Goal: Task Accomplishment & Management: Use online tool/utility

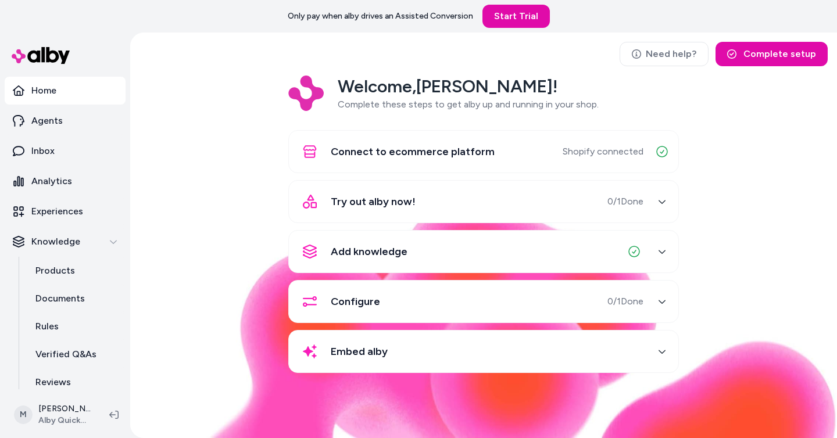
click at [146, 132] on div "Welcome, Matt ! Complete these steps to get alby up and running in your shop. C…" at bounding box center [483, 233] width 688 height 314
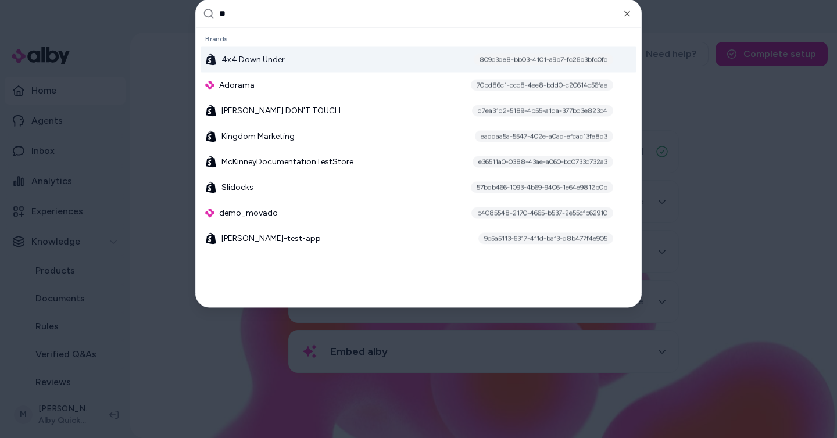
type input "***"
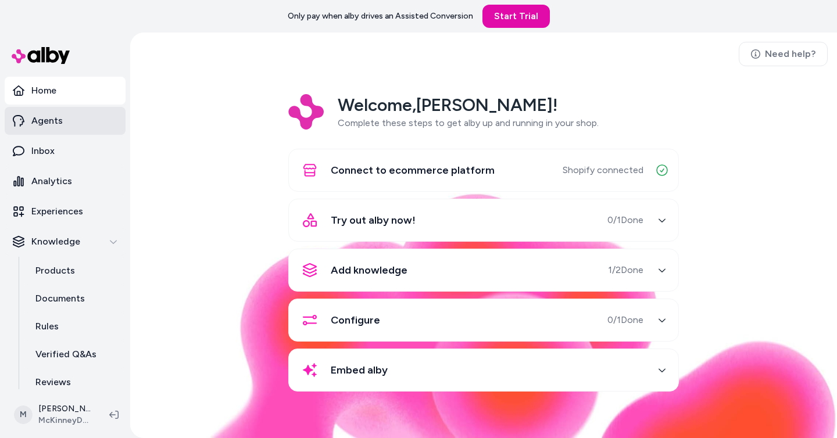
click at [81, 119] on link "Agents" at bounding box center [65, 121] width 121 height 28
click at [57, 121] on p "Agents" at bounding box center [46, 121] width 31 height 14
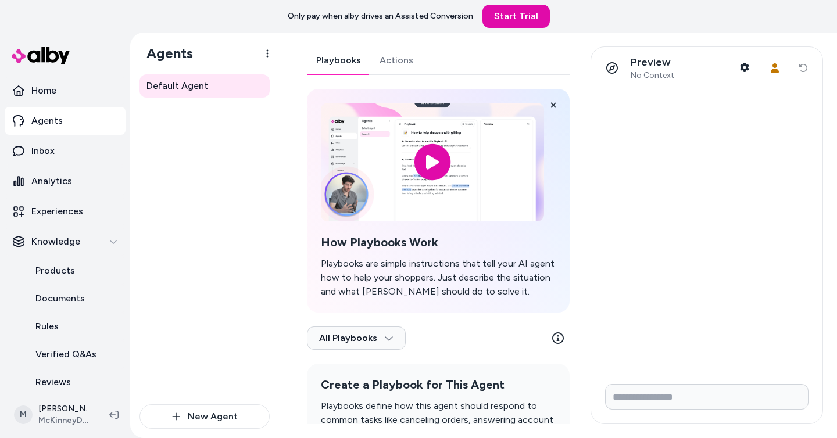
click at [381, 60] on link "Actions" at bounding box center [396, 60] width 52 height 28
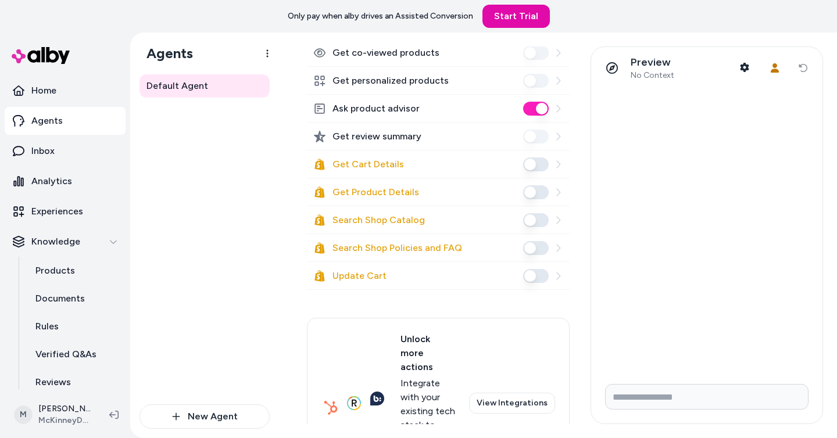
scroll to position [197, 0]
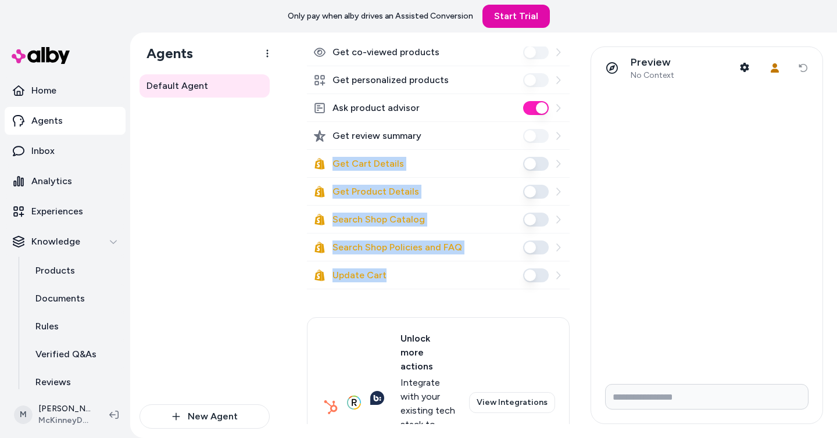
drag, startPoint x: 302, startPoint y: 157, endPoint x: 535, endPoint y: 297, distance: 271.8
click at [535, 297] on div "Playbooks Actions Select Actions Compare products Check compatibility Get co-pu…" at bounding box center [434, 235] width 283 height 378
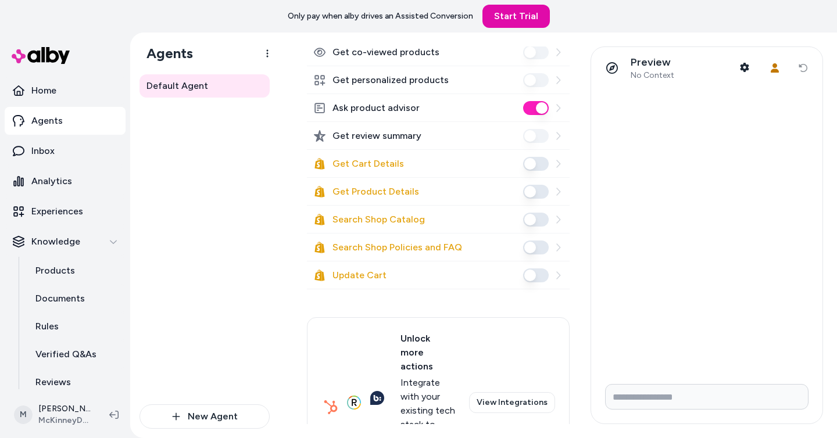
click at [478, 314] on div "Compare products Check compatibility Get co-purchased products Get co-viewed pr…" at bounding box center [438, 221] width 263 height 533
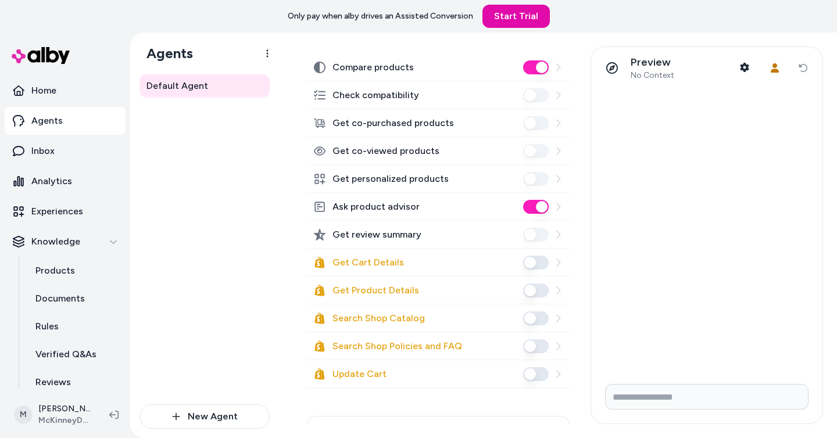
scroll to position [99, 0]
click at [559, 316] on icon at bounding box center [558, 317] width 4 height 8
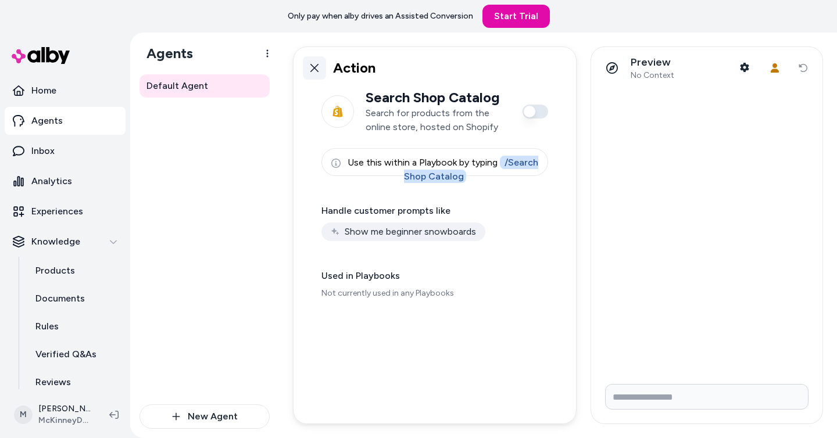
click at [317, 70] on icon at bounding box center [314, 68] width 8 height 8
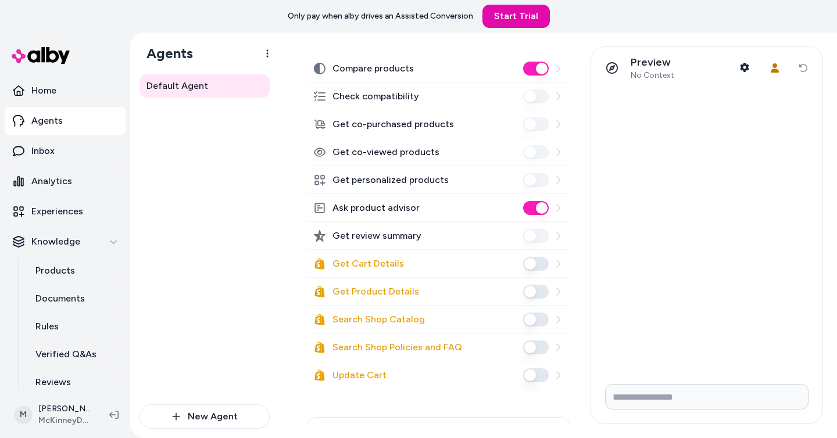
scroll to position [112, 0]
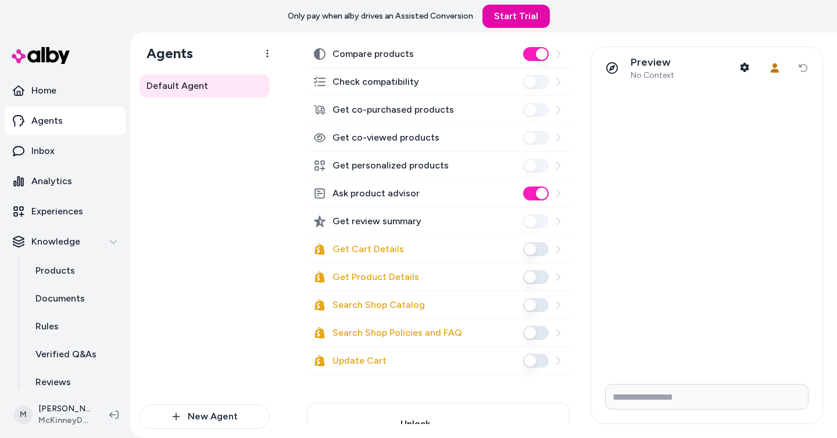
click at [561, 363] on icon at bounding box center [557, 360] width 9 height 9
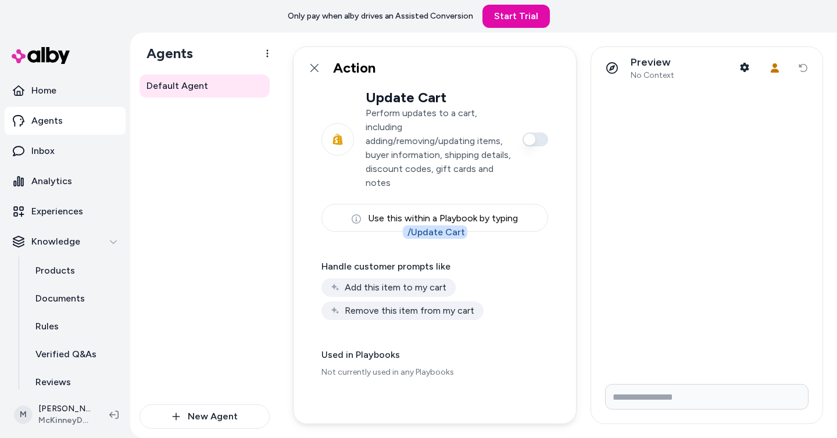
click at [384, 143] on p "Perform updates to a cart, including adding/removing/updating items, buyer info…" at bounding box center [437, 148] width 145 height 84
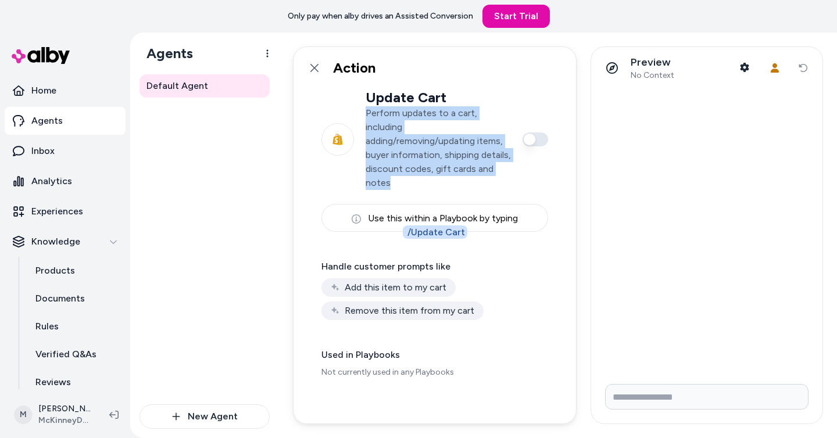
click at [384, 143] on p "Perform updates to a cart, including adding/removing/updating items, buyer info…" at bounding box center [437, 148] width 145 height 84
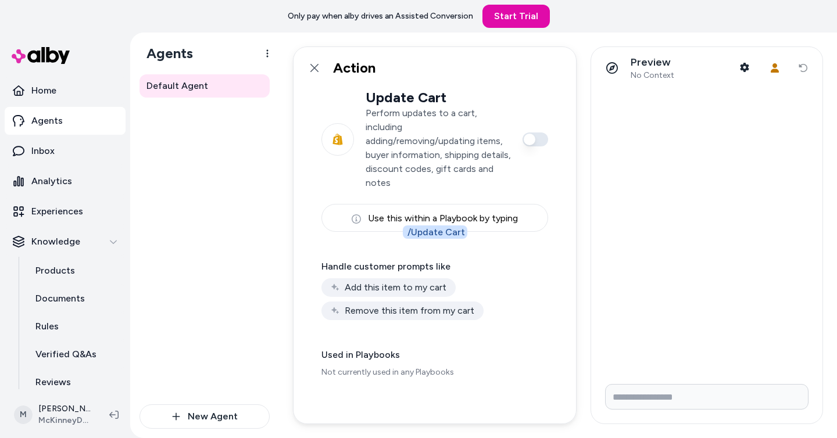
click at [398, 151] on p "Perform updates to a cart, including adding/removing/updating items, buyer info…" at bounding box center [437, 148] width 145 height 84
click at [314, 64] on icon at bounding box center [314, 67] width 9 height 9
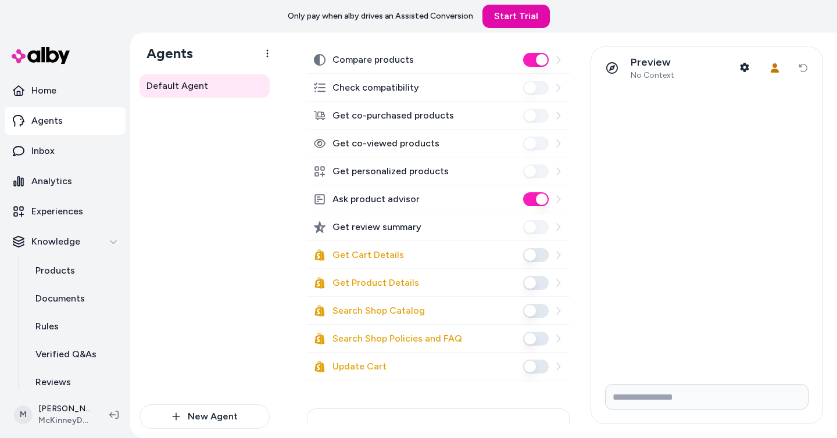
scroll to position [142, 0]
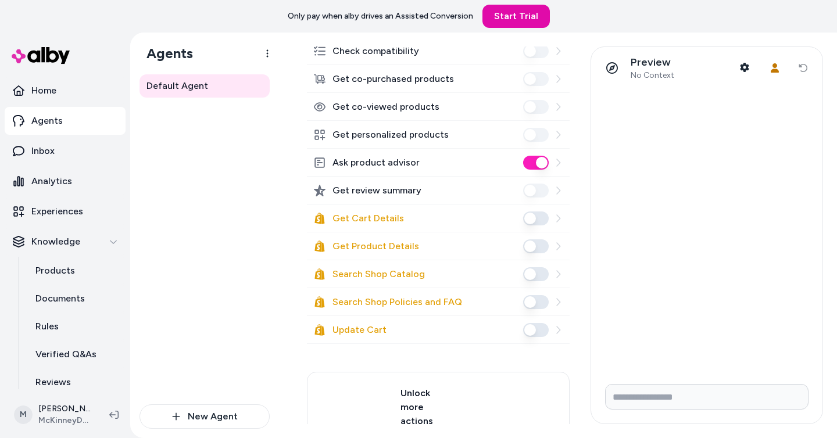
click at [245, 211] on div "Default Agent" at bounding box center [204, 239] width 130 height 330
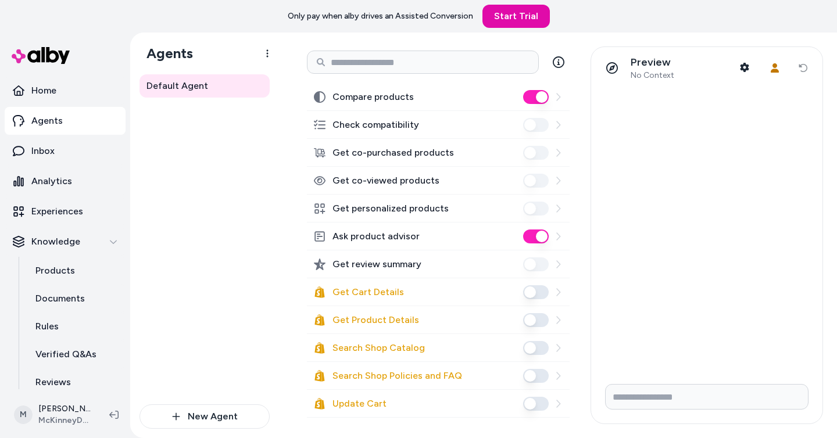
scroll to position [70, 0]
click at [558, 403] on icon at bounding box center [557, 402] width 9 height 9
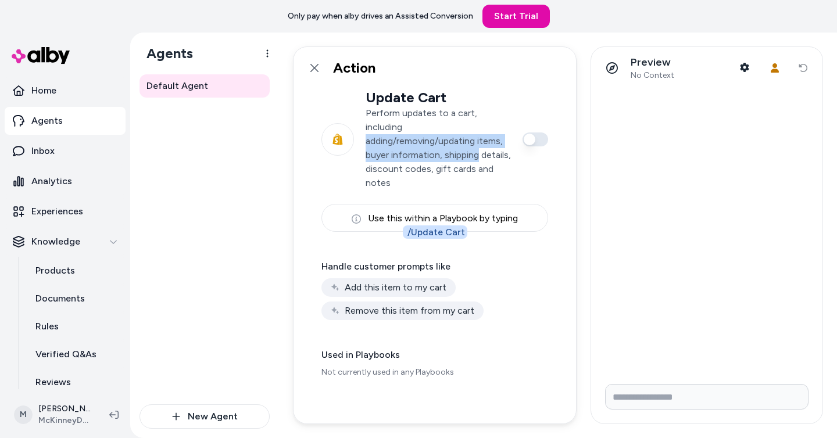
drag, startPoint x: 367, startPoint y: 141, endPoint x: 479, endPoint y: 148, distance: 111.8
click at [479, 148] on p "Perform updates to a cart, including adding/removing/updating items, buyer info…" at bounding box center [437, 148] width 145 height 84
drag, startPoint x: 460, startPoint y: 166, endPoint x: 398, endPoint y: 167, distance: 61.6
click at [397, 167] on p "Perform updates to a cart, including adding/removing/updating items, buyer info…" at bounding box center [437, 148] width 145 height 84
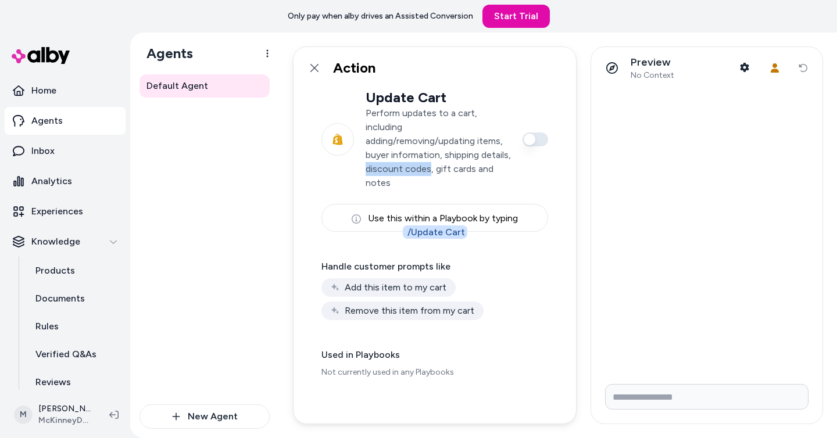
click at [398, 167] on p "Perform updates to a cart, including adding/removing/updating items, buyer info…" at bounding box center [437, 148] width 145 height 84
click at [317, 67] on icon at bounding box center [314, 67] width 9 height 9
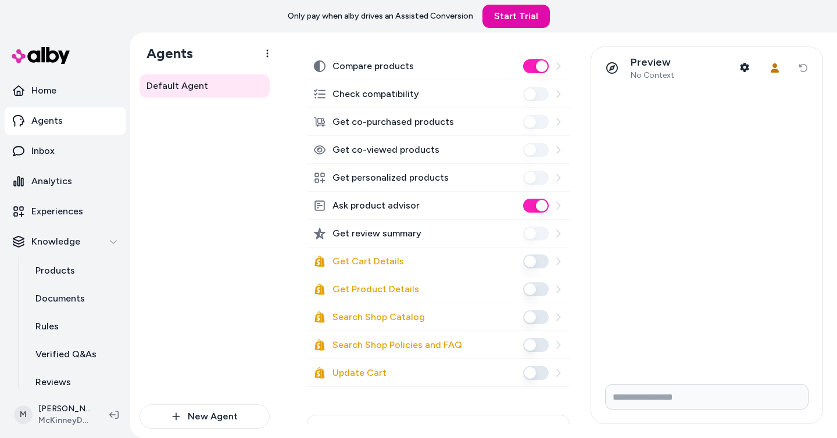
scroll to position [96, 0]
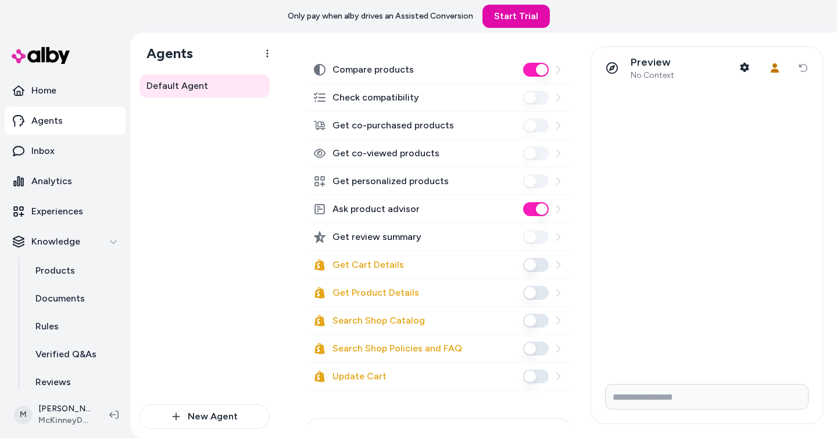
click at [267, 252] on div "Default Agent" at bounding box center [204, 239] width 130 height 330
click at [250, 234] on div "Default Agent" at bounding box center [204, 239] width 130 height 330
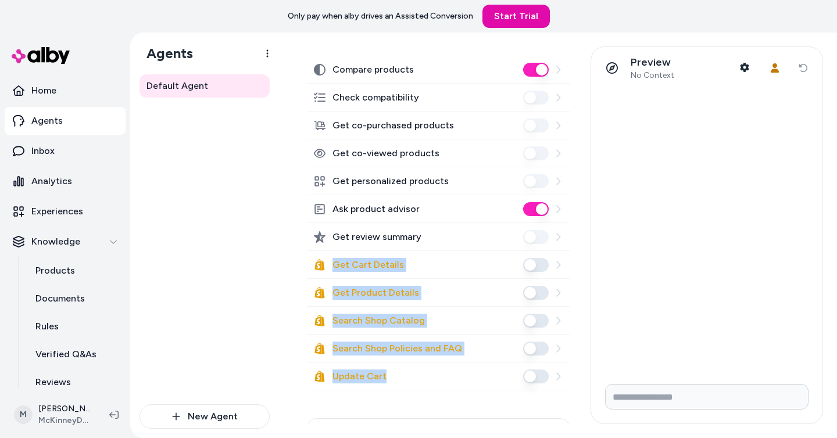
drag, startPoint x: 417, startPoint y: 383, endPoint x: 299, endPoint y: 253, distance: 176.0
click at [299, 253] on div "Playbooks Actions Select Actions Compare products Check compatibility Get co-pu…" at bounding box center [434, 235] width 283 height 378
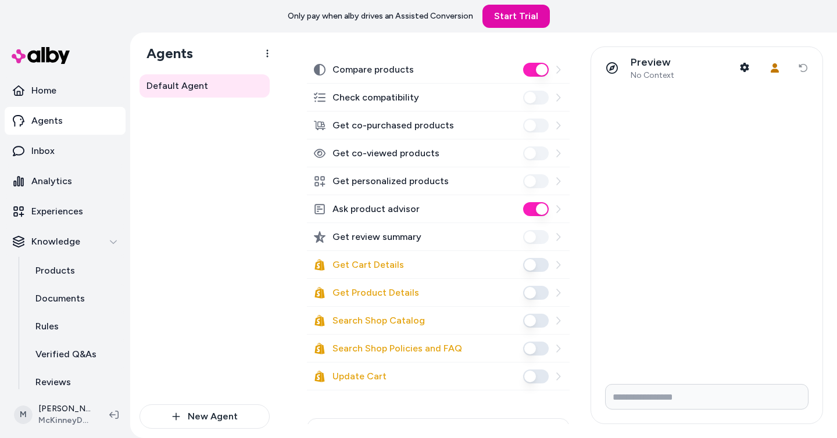
click at [238, 279] on div "Default Agent" at bounding box center [204, 239] width 130 height 330
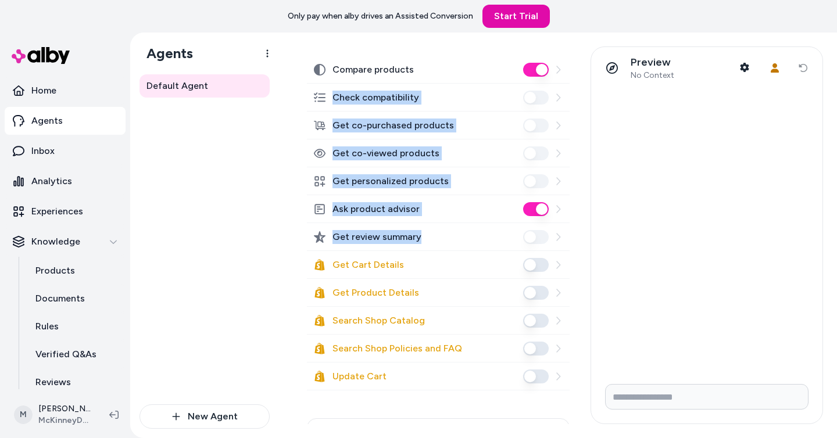
drag, startPoint x: 443, startPoint y: 242, endPoint x: 325, endPoint y: 100, distance: 184.4
click at [325, 100] on div "Compare products Check compatibility Get co-purchased products Get co-viewed pr…" at bounding box center [438, 322] width 263 height 533
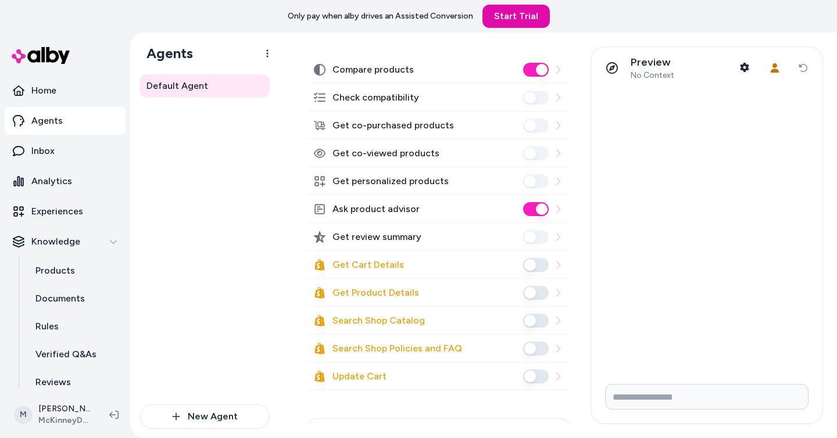
click at [249, 155] on div "Default Agent" at bounding box center [204, 239] width 130 height 330
click at [555, 264] on icon at bounding box center [557, 264] width 9 height 9
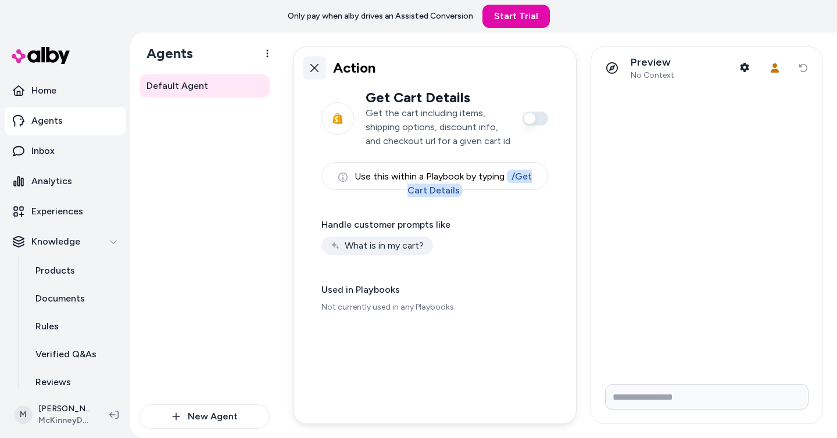
click at [316, 62] on link at bounding box center [314, 67] width 23 height 23
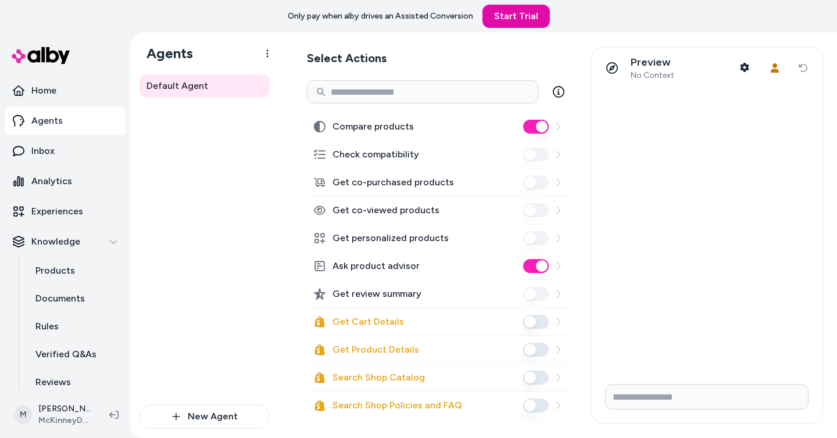
scroll to position [50, 0]
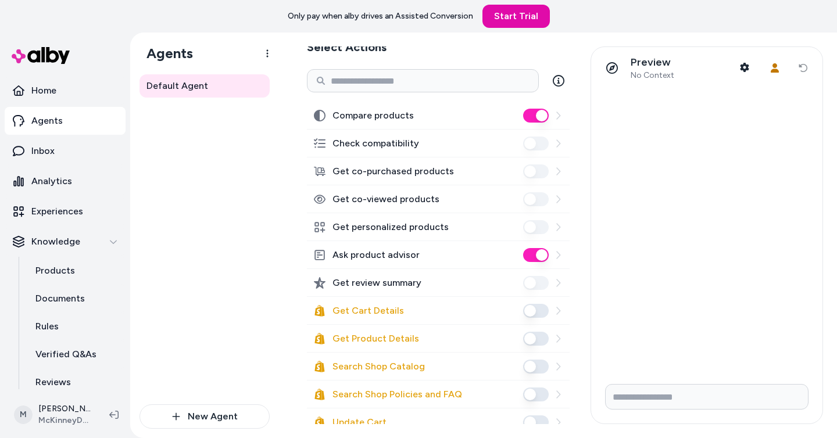
click at [560, 285] on icon at bounding box center [557, 282] width 9 height 9
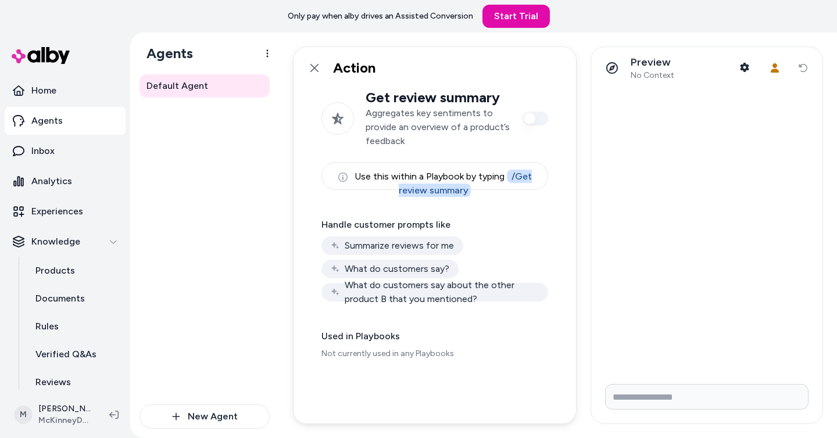
click at [425, 139] on p "Aggregates key sentiments to provide an overview of a product’s feedback" at bounding box center [437, 127] width 145 height 42
drag, startPoint x: 394, startPoint y: 94, endPoint x: 476, endPoint y: 97, distance: 82.5
click at [476, 97] on h2 "Get review summary" at bounding box center [437, 97] width 145 height 17
click at [320, 69] on link at bounding box center [314, 67] width 23 height 23
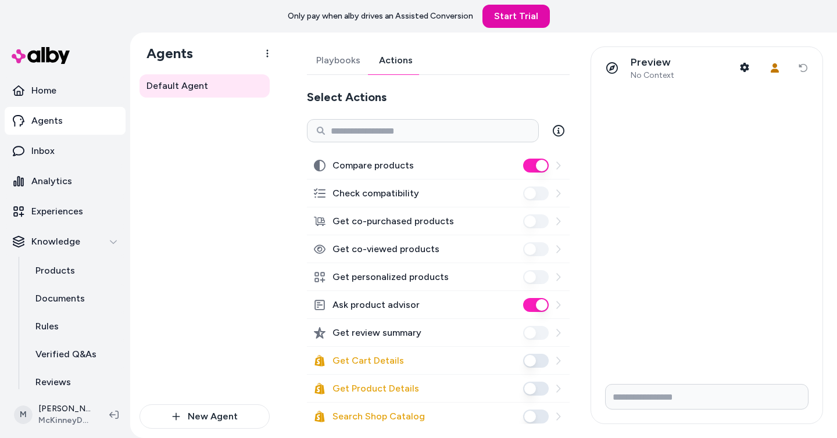
click at [254, 249] on div "Default Agent" at bounding box center [204, 239] width 130 height 330
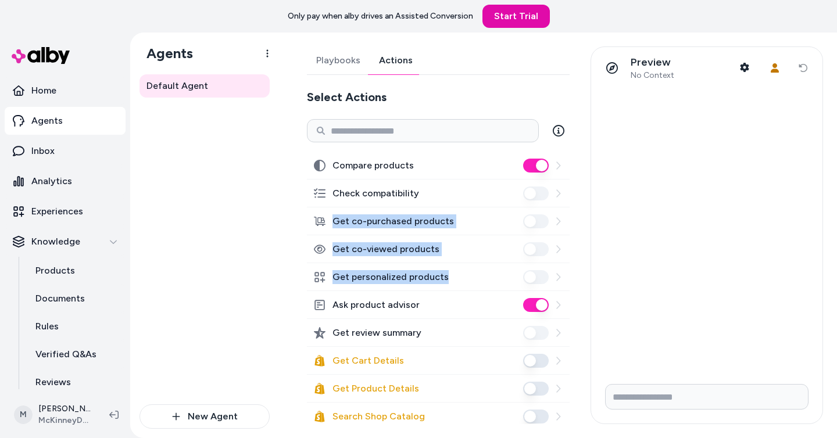
drag, startPoint x: 330, startPoint y: 216, endPoint x: 453, endPoint y: 278, distance: 137.7
click at [453, 278] on div "Compare products Check compatibility Get co-purchased products Get co-viewed pr…" at bounding box center [438, 418] width 263 height 533
click at [558, 189] on icon at bounding box center [557, 193] width 9 height 9
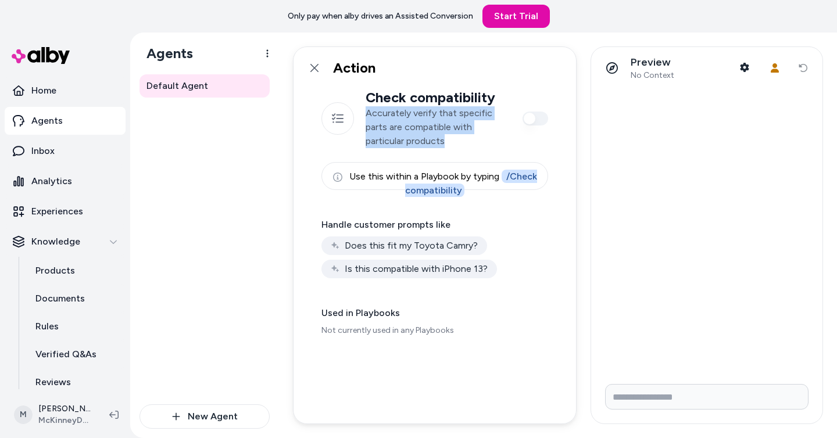
drag, startPoint x: 450, startPoint y: 153, endPoint x: 367, endPoint y: 117, distance: 90.3
click at [367, 117] on div "Check compatibility Accurately verify that specific parts are compatible with p…" at bounding box center [434, 139] width 227 height 101
click at [367, 117] on p "Accurately verify that specific parts are compatible with particular products" at bounding box center [437, 127] width 145 height 42
click at [314, 69] on icon at bounding box center [314, 67] width 9 height 9
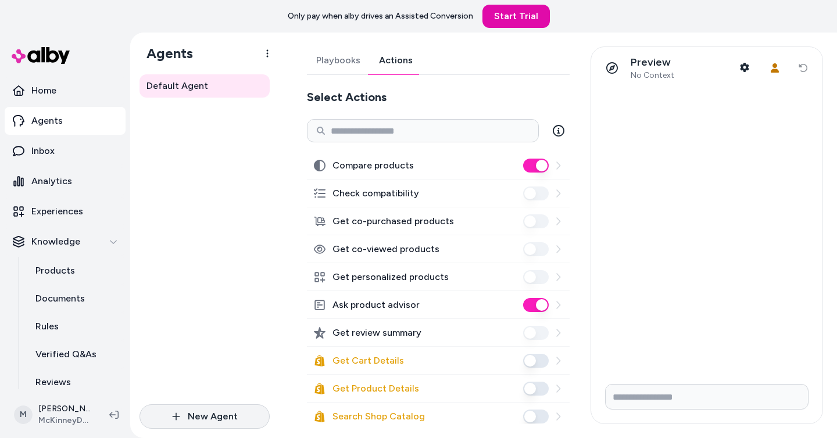
click at [222, 411] on button "New Agent" at bounding box center [204, 416] width 130 height 24
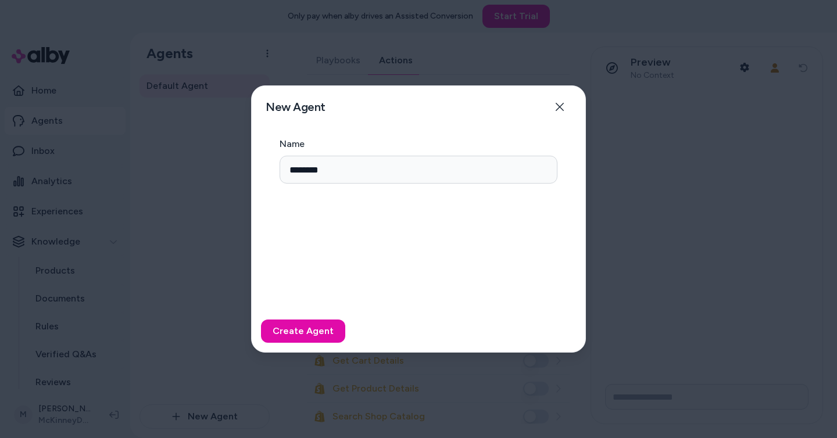
type input "********"
click at [261, 320] on button "Create Agent" at bounding box center [303, 331] width 84 height 23
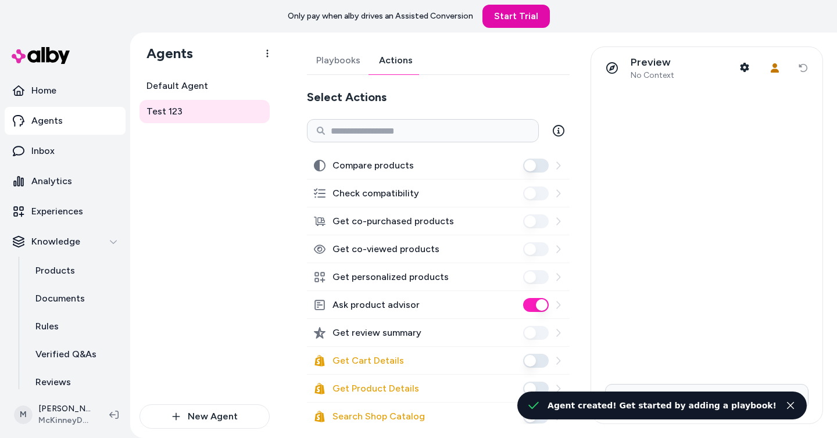
click at [392, 65] on link "Actions" at bounding box center [395, 60] width 52 height 28
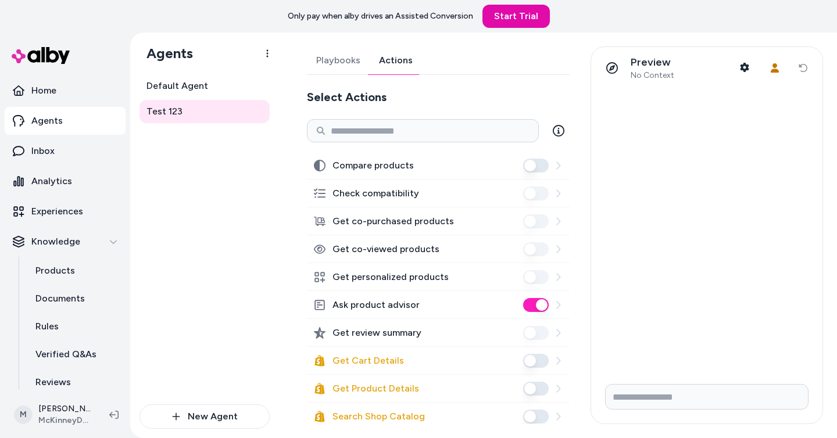
click at [536, 163] on button "Compare products" at bounding box center [536, 166] width 26 height 14
click at [557, 127] on icon at bounding box center [558, 131] width 12 height 12
click at [206, 257] on div "Default Agent Test 123" at bounding box center [204, 239] width 130 height 330
click at [558, 163] on icon at bounding box center [557, 165] width 9 height 9
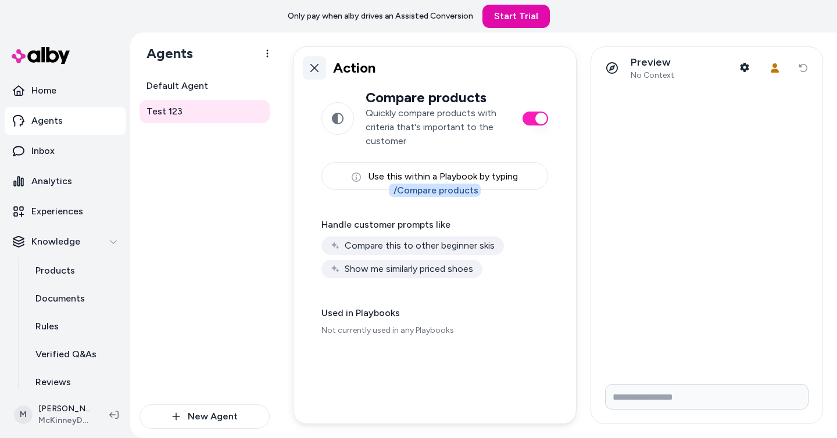
click at [313, 70] on icon at bounding box center [314, 67] width 9 height 9
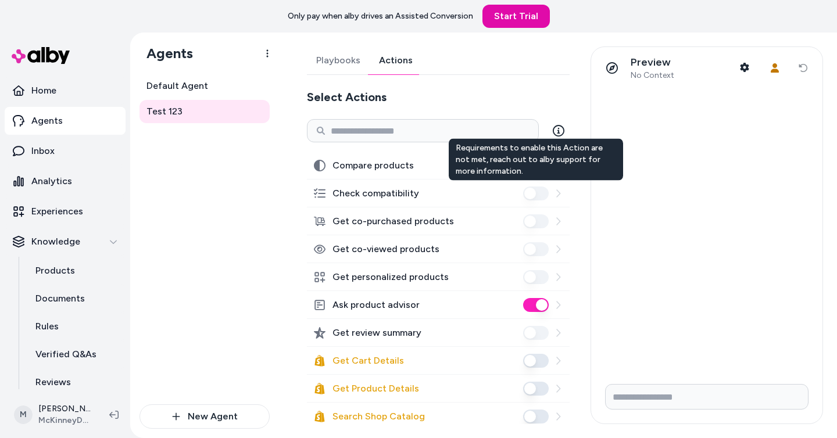
click at [561, 189] on icon at bounding box center [557, 193] width 9 height 9
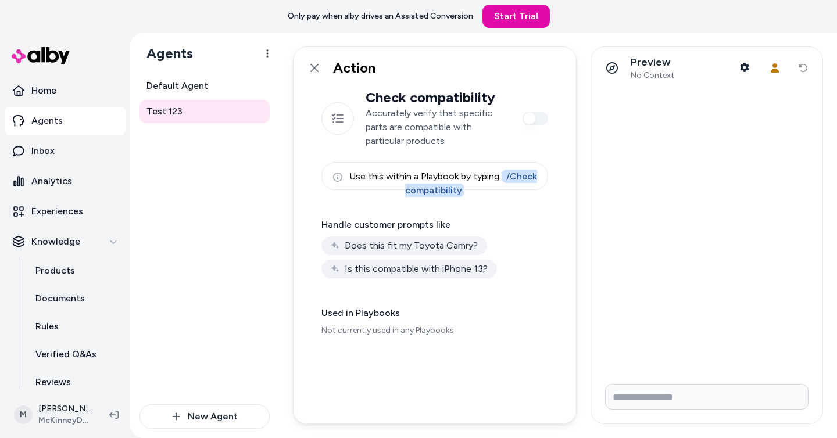
click at [428, 171] on div "Use this within a Playbook by typing / Check compatibility" at bounding box center [434, 176] width 227 height 28
drag, startPoint x: 423, startPoint y: 132, endPoint x: 422, endPoint y: 98, distance: 34.9
click at [422, 98] on div "Check compatibility Accurately verify that specific parts are compatible with p…" at bounding box center [437, 118] width 145 height 59
click at [468, 269] on div "Is this compatible with iPhone 13?" at bounding box center [408, 269] width 175 height 19
click at [318, 70] on icon at bounding box center [314, 67] width 9 height 9
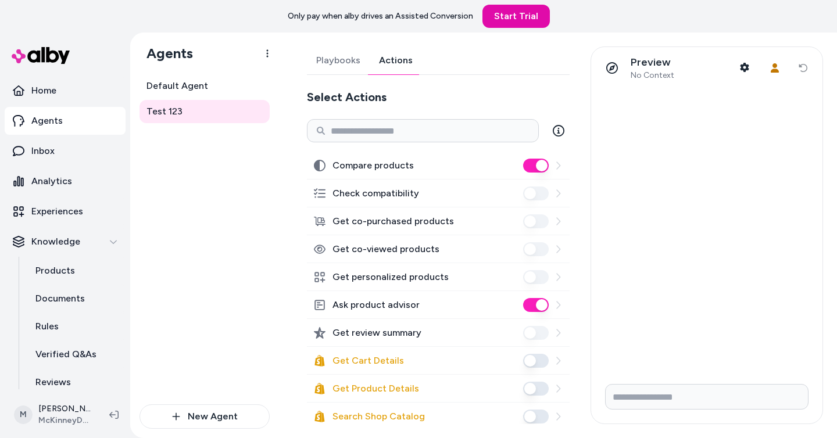
click at [561, 306] on icon at bounding box center [557, 304] width 9 height 9
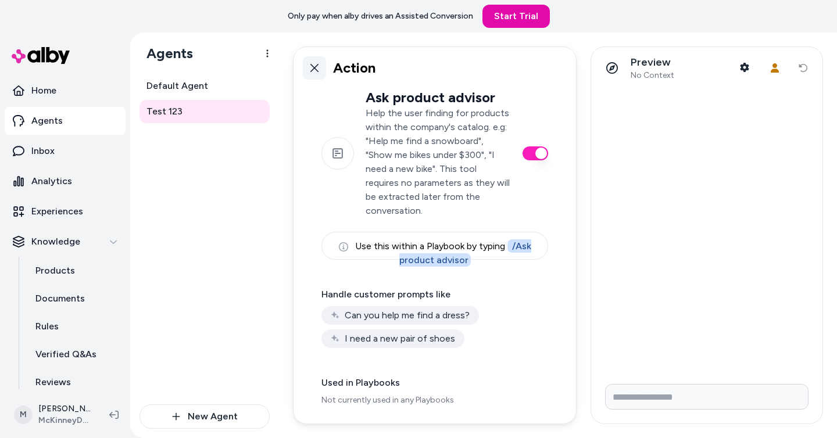
click at [314, 66] on icon at bounding box center [314, 67] width 9 height 9
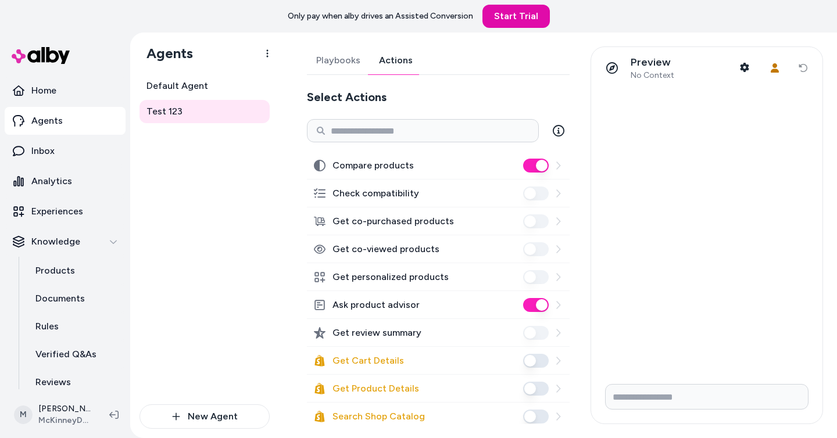
click at [259, 221] on div "Default Agent Test 123" at bounding box center [204, 239] width 130 height 330
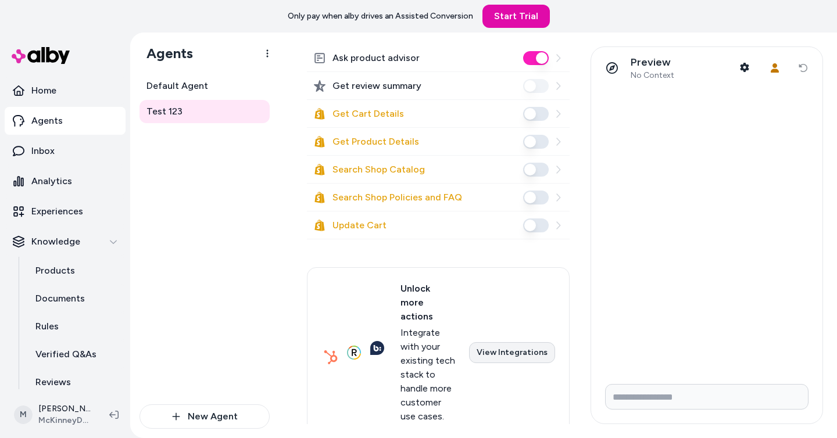
click at [496, 342] on link "View Integrations" at bounding box center [512, 352] width 86 height 21
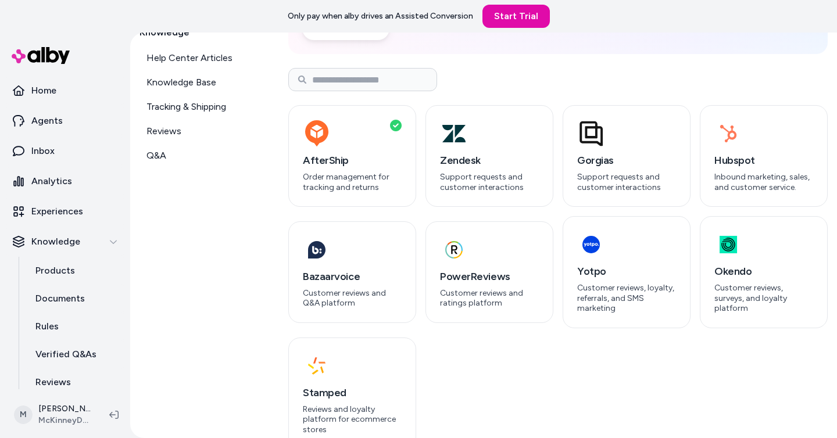
scroll to position [181, 0]
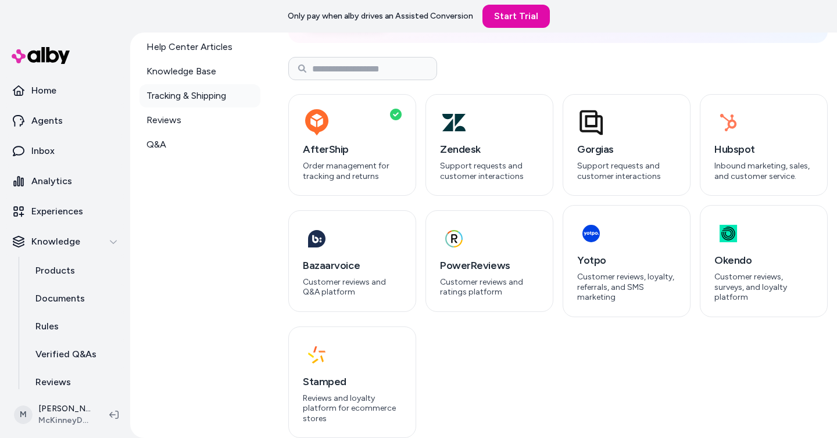
click at [207, 100] on span "Tracking & Shipping" at bounding box center [186, 96] width 80 height 14
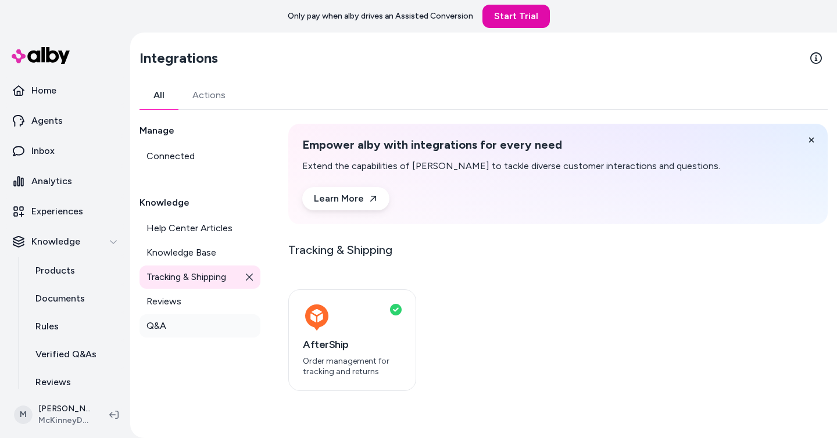
click at [214, 321] on link "Q&A" at bounding box center [199, 325] width 121 height 23
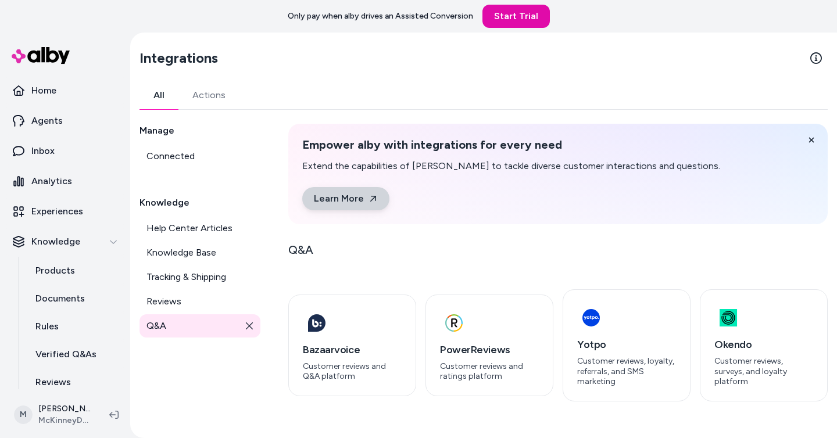
click at [344, 192] on link "Learn More" at bounding box center [345, 198] width 87 height 23
click at [296, 134] on div "Empower alby with integrations for every need Extend the capabilities of alby t…" at bounding box center [557, 174] width 539 height 100
click at [619, 106] on div "All Actions" at bounding box center [483, 95] width 688 height 28
click at [64, 124] on link "Agents" at bounding box center [65, 121] width 121 height 28
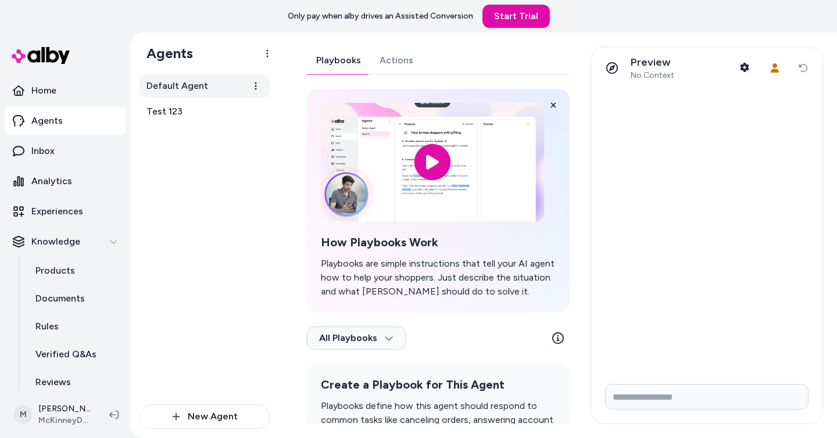
click at [232, 95] on link "Default Agent" at bounding box center [204, 85] width 130 height 23
click at [218, 186] on div "Default Agent Test 123" at bounding box center [204, 239] width 130 height 330
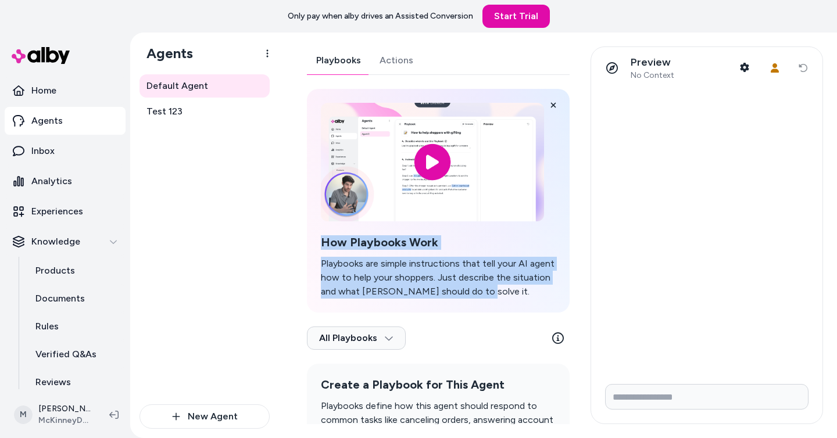
drag, startPoint x: 315, startPoint y: 238, endPoint x: 490, endPoint y: 294, distance: 183.7
click at [490, 294] on div "How Playbooks Work Playbooks are simple instructions that tell your AI agent ho…" at bounding box center [438, 201] width 263 height 224
click at [490, 294] on p "Playbooks are simple instructions that tell your AI agent how to help your shop…" at bounding box center [438, 278] width 235 height 42
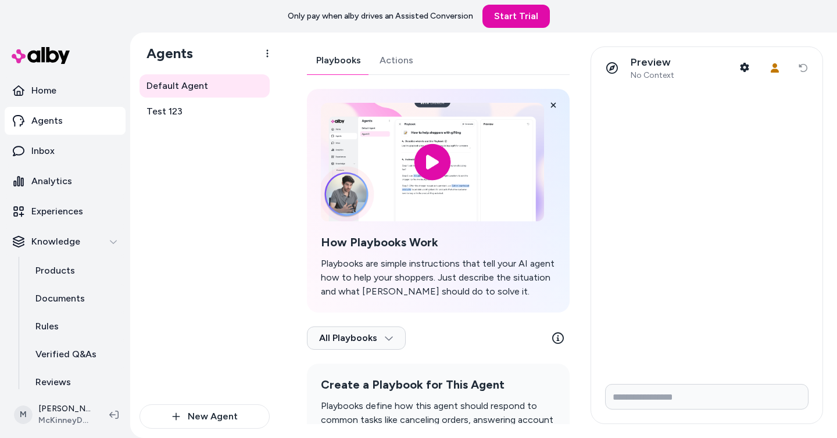
click at [253, 253] on div "Default Agent Test 123" at bounding box center [204, 239] width 130 height 330
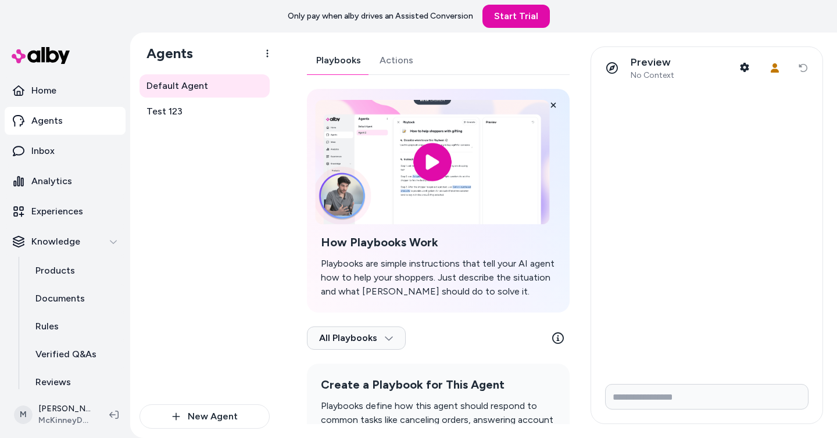
click at [425, 172] on input "image" at bounding box center [432, 162] width 234 height 124
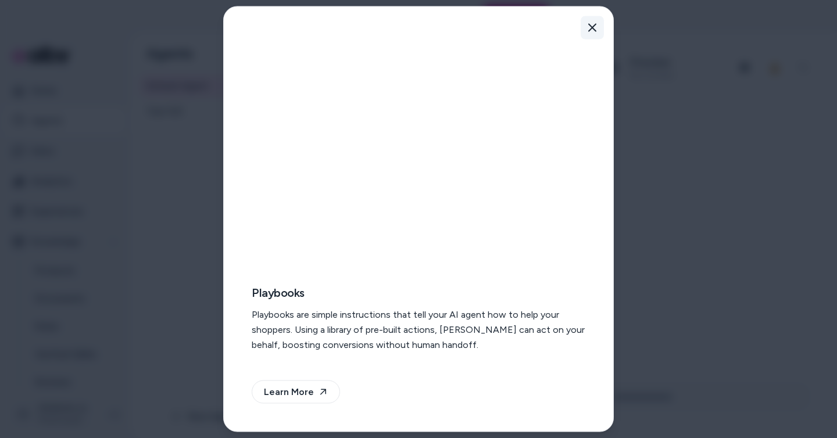
click at [597, 23] on button "Close" at bounding box center [591, 27] width 23 height 23
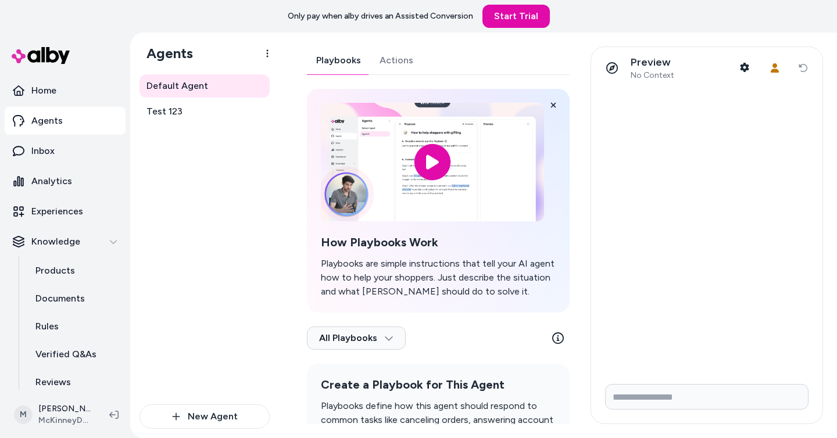
click at [232, 204] on div "Default Agent Test 123" at bounding box center [204, 239] width 130 height 330
click at [60, 217] on p "Experiences" at bounding box center [57, 211] width 52 height 14
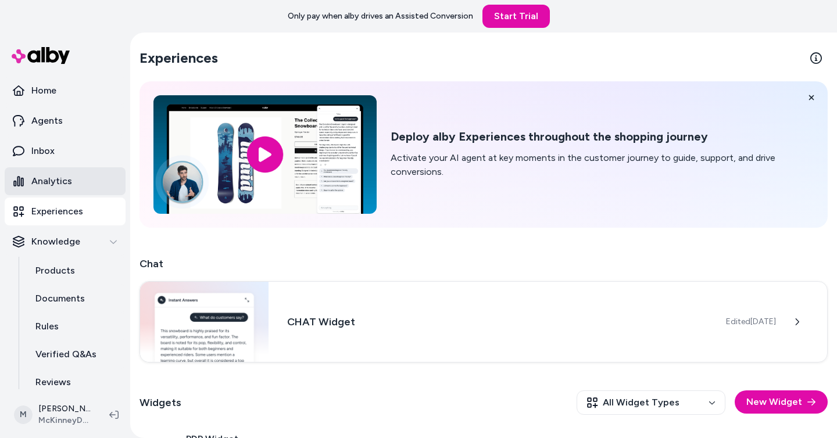
click at [66, 191] on link "Analytics" at bounding box center [65, 181] width 121 height 28
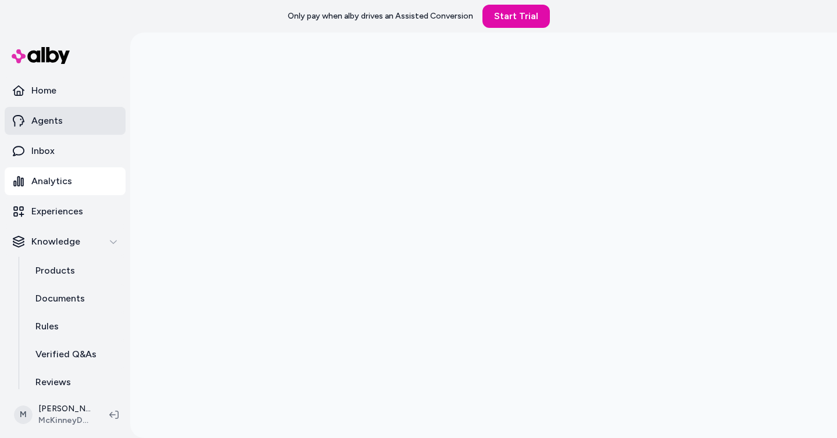
click at [49, 121] on p "Agents" at bounding box center [46, 121] width 31 height 14
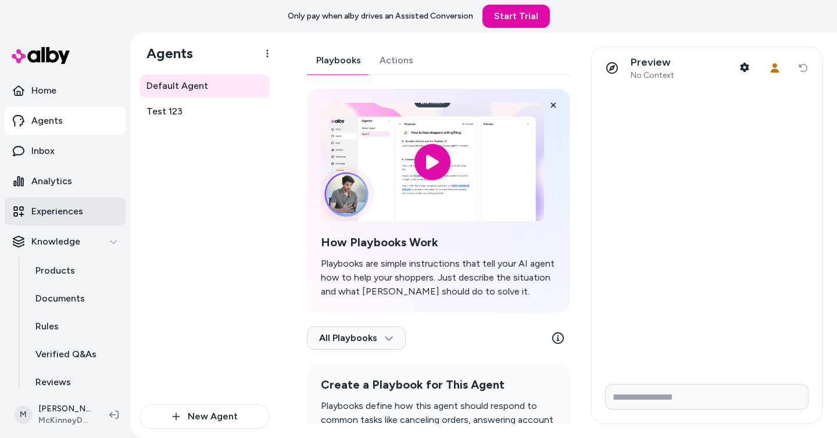
scroll to position [65, 0]
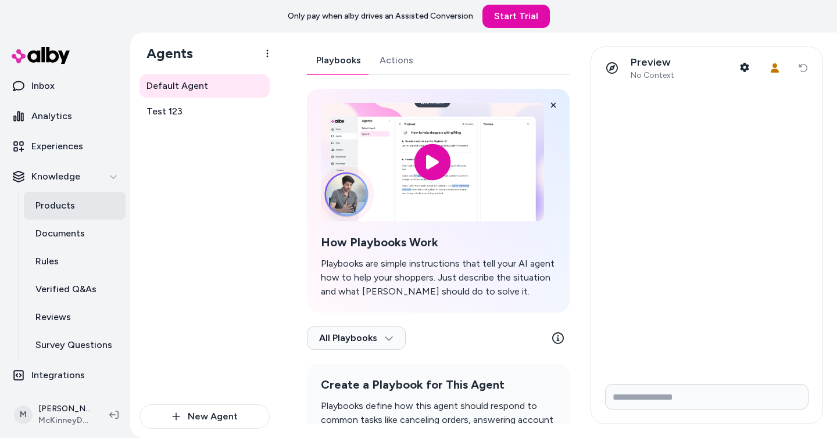
click at [78, 210] on link "Products" at bounding box center [75, 206] width 102 height 28
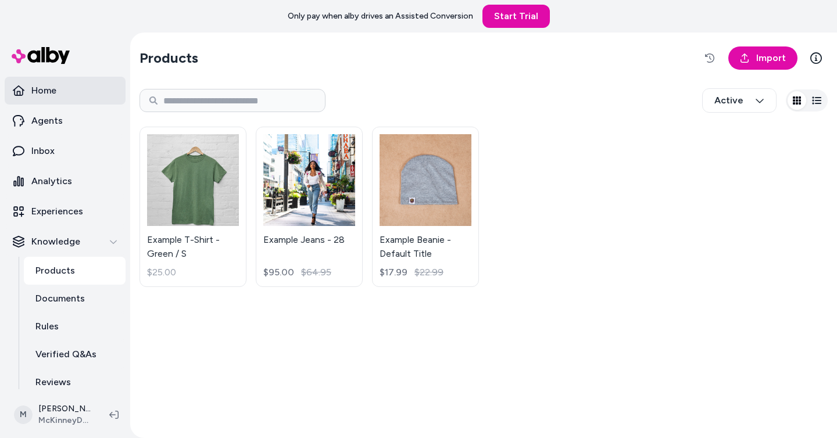
click at [60, 89] on link "Home" at bounding box center [65, 91] width 121 height 28
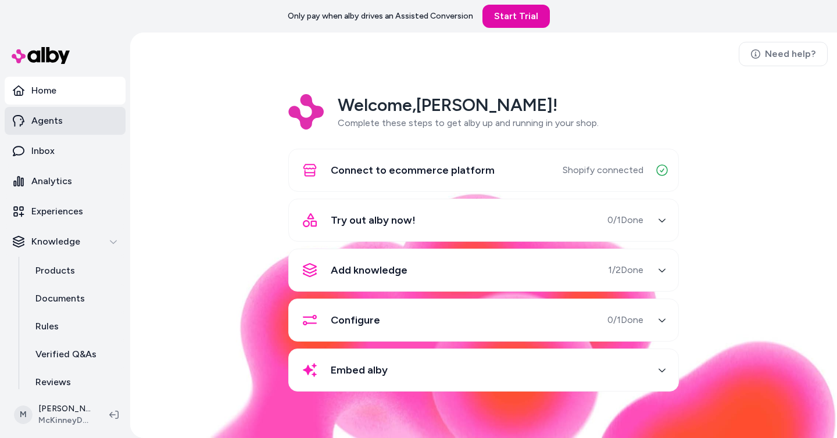
click at [84, 120] on link "Agents" at bounding box center [65, 121] width 121 height 28
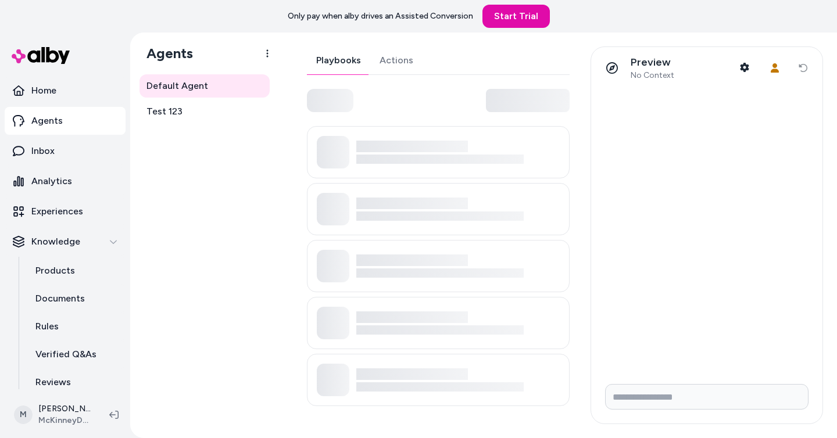
click at [212, 263] on div "Default Agent Test 123" at bounding box center [204, 239] width 130 height 330
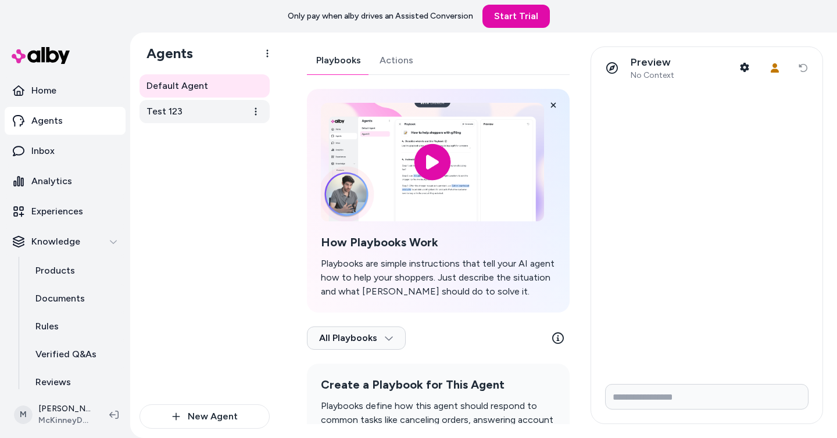
click at [201, 112] on link "Test 123" at bounding box center [204, 111] width 130 height 23
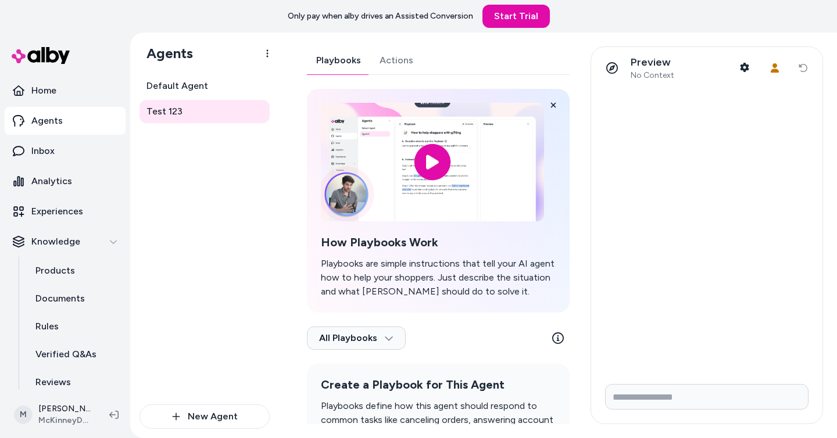
click at [231, 228] on div "Default Agent Test 123" at bounding box center [204, 239] width 130 height 330
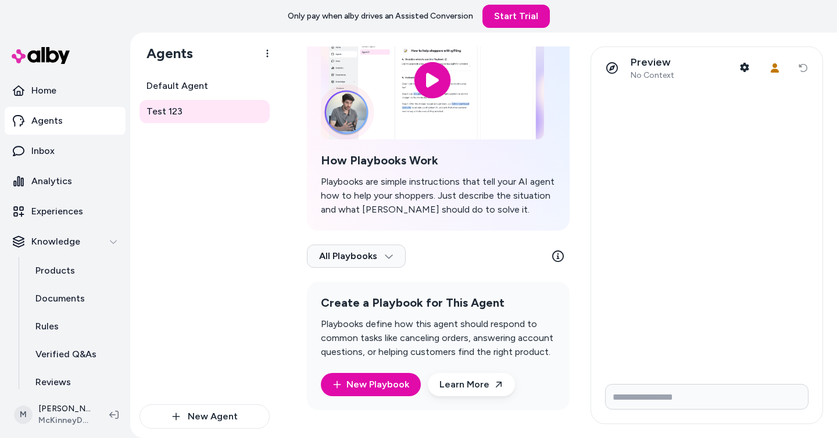
click at [390, 330] on p "Playbooks define how this agent should respond to common tasks like canceling o…" at bounding box center [438, 338] width 235 height 42
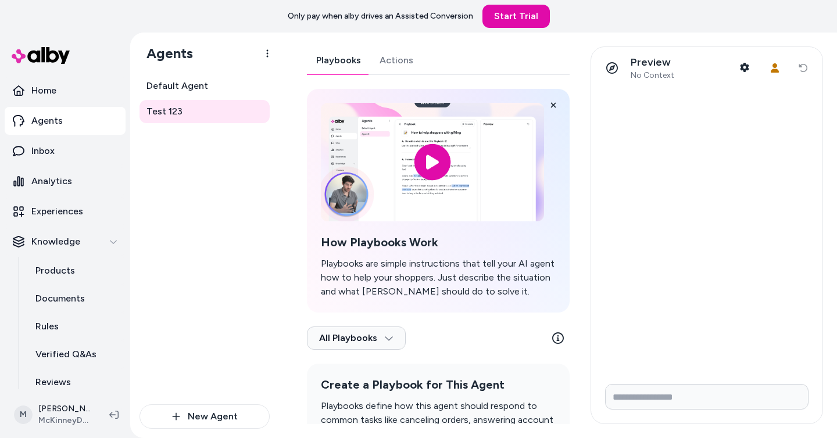
click at [392, 59] on link "Actions" at bounding box center [396, 60] width 52 height 28
click at [357, 59] on link "Playbooks" at bounding box center [338, 60] width 63 height 28
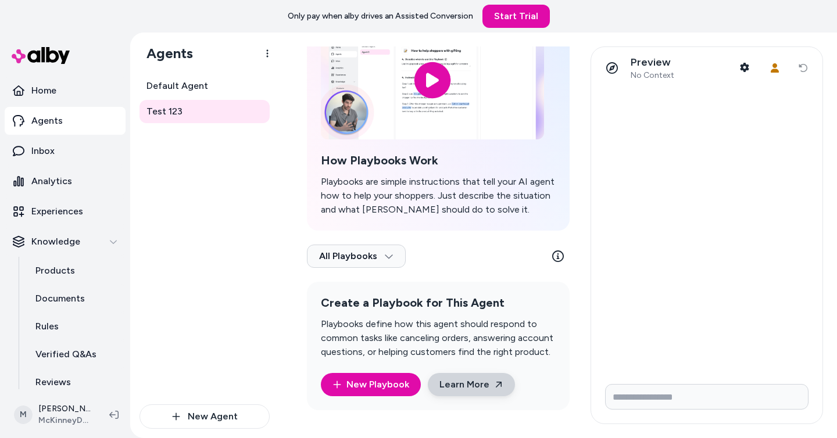
click at [443, 382] on link "Learn More" at bounding box center [471, 384] width 87 height 23
click at [219, 183] on div "Default Agent Test 123" at bounding box center [204, 239] width 130 height 330
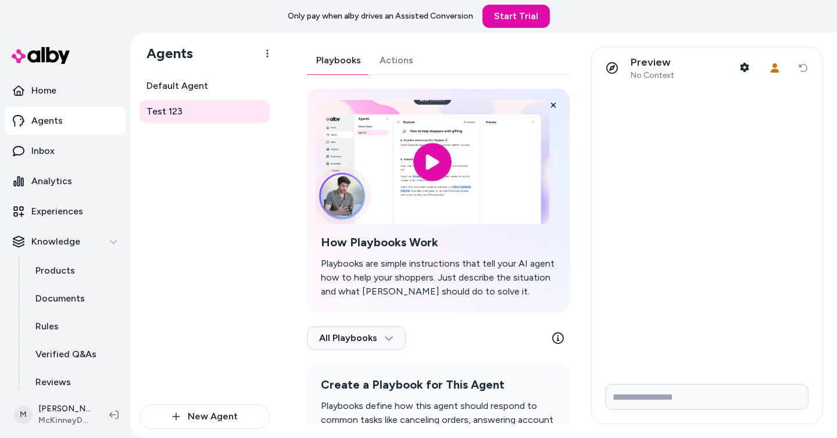
click at [446, 170] on input "image" at bounding box center [432, 162] width 234 height 124
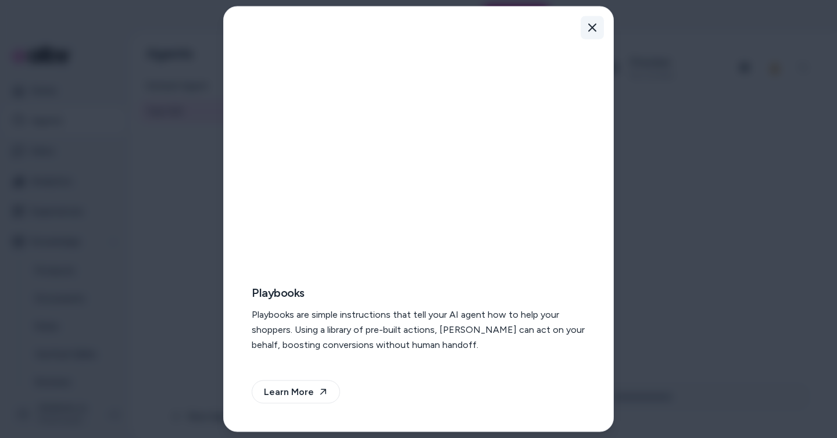
click at [592, 31] on icon "button" at bounding box center [591, 27] width 9 height 9
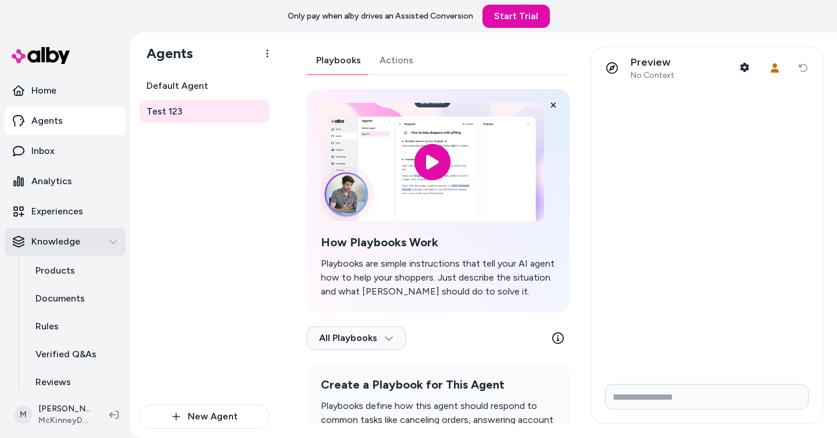
scroll to position [65, 0]
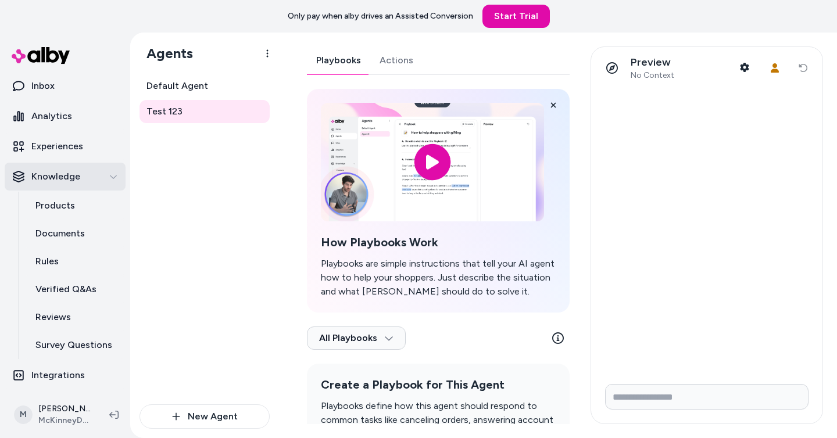
click at [112, 181] on div "Knowledge" at bounding box center [65, 177] width 105 height 14
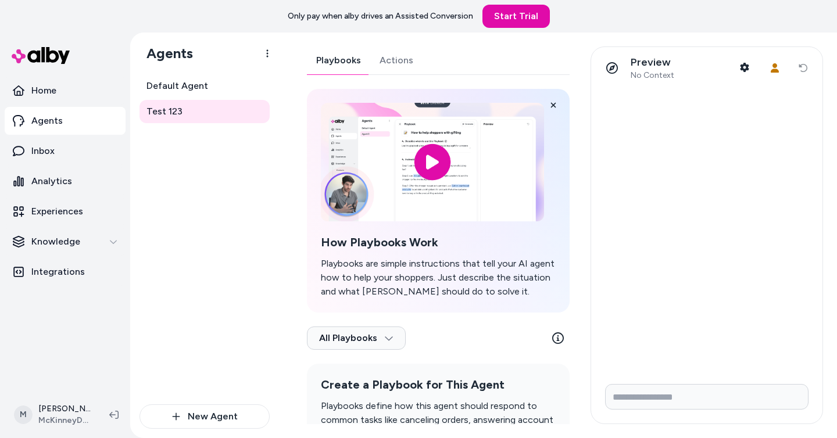
click at [228, 225] on div "Default Agent Test 123" at bounding box center [204, 239] width 130 height 330
